Goal: Task Accomplishment & Management: Complete application form

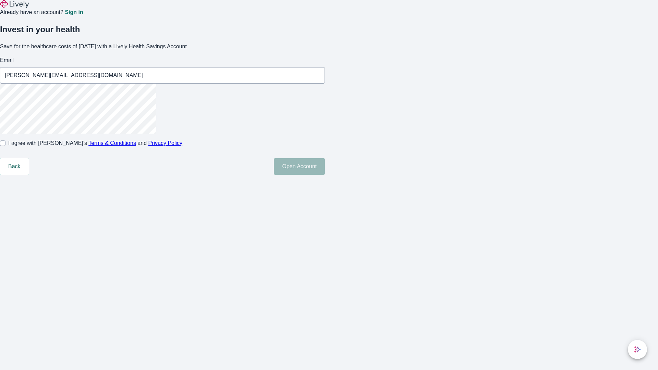
click at [5, 146] on input "I agree with Lively’s Terms & Conditions and Privacy Policy" at bounding box center [2, 143] width 5 height 5
checkbox input "true"
click at [325, 175] on button "Open Account" at bounding box center [299, 166] width 51 height 16
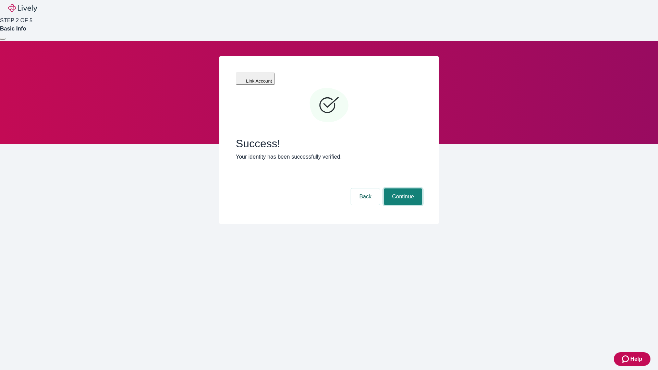
click at [402, 189] on button "Continue" at bounding box center [403, 197] width 38 height 16
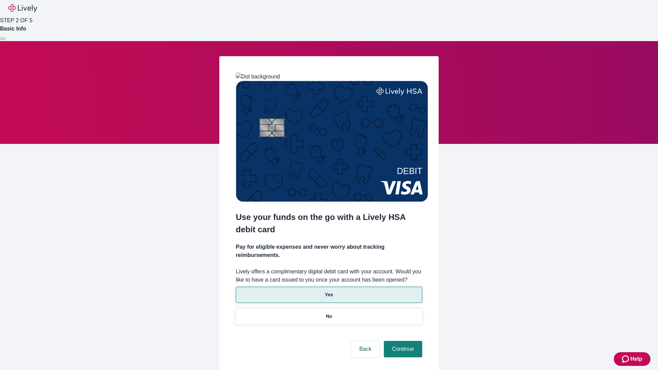
click at [329, 291] on p "Yes" at bounding box center [329, 294] width 8 height 7
click at [402, 341] on button "Continue" at bounding box center [403, 349] width 38 height 16
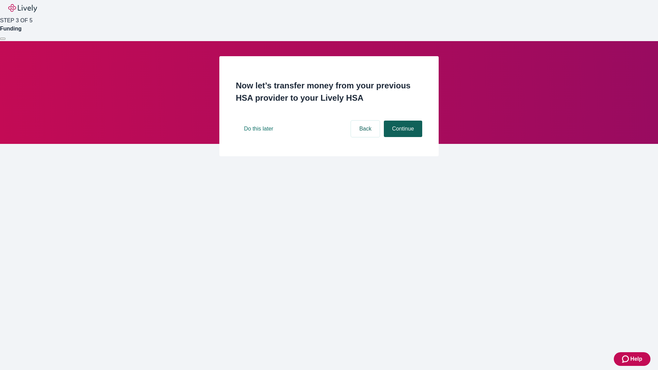
click at [402, 137] on button "Continue" at bounding box center [403, 129] width 38 height 16
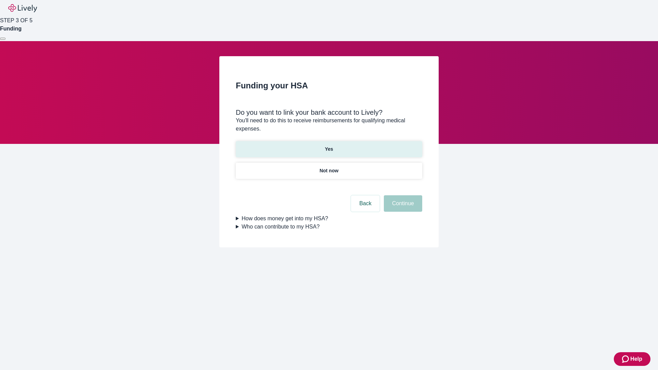
click at [329, 146] on p "Yes" at bounding box center [329, 149] width 8 height 7
click at [402, 195] on button "Continue" at bounding box center [403, 203] width 38 height 16
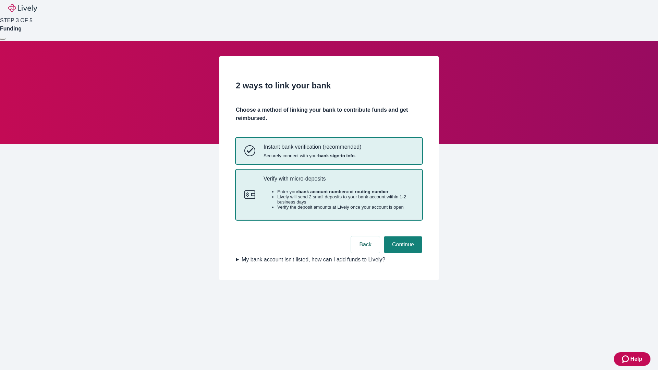
click at [338, 182] on p "Verify with micro-deposits" at bounding box center [339, 179] width 150 height 7
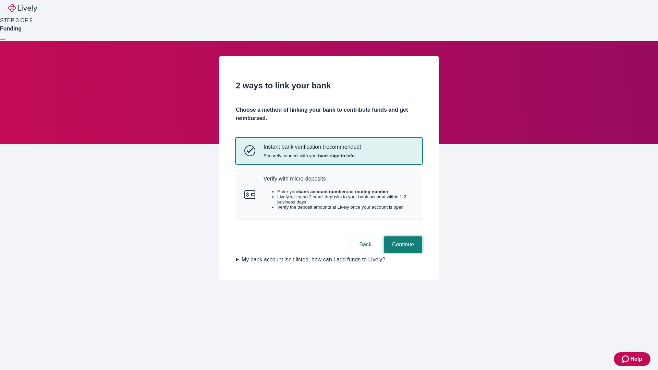
click at [402, 253] on button "Continue" at bounding box center [403, 245] width 38 height 16
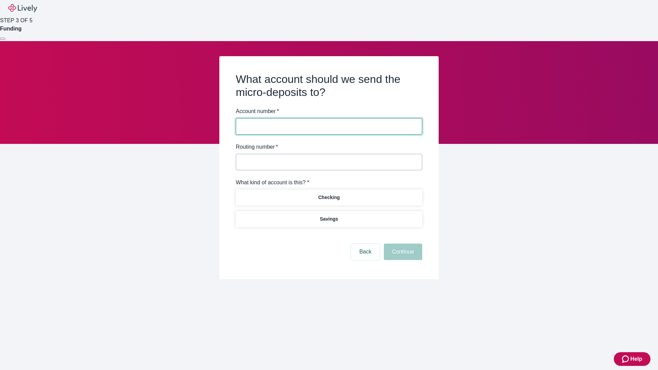
type input "2764926439"
